Goal: Information Seeking & Learning: Learn about a topic

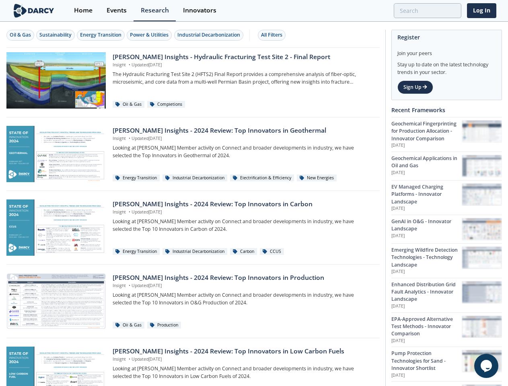
click at [21, 35] on div "Oil & Gas" at bounding box center [20, 34] width 21 height 7
click at [56, 35] on div "Sustainability" at bounding box center [55, 34] width 32 height 7
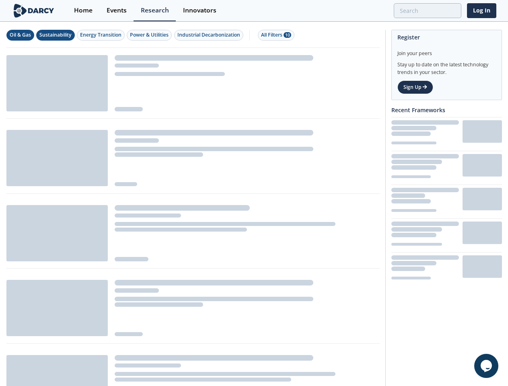
click at [101, 35] on div "Energy Transition" at bounding box center [100, 34] width 41 height 7
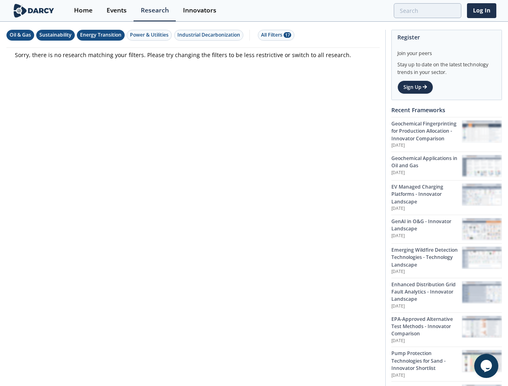
click at [151, 35] on div "Power & Utilities" at bounding box center [149, 34] width 39 height 7
